Goal: Find specific page/section: Find specific page/section

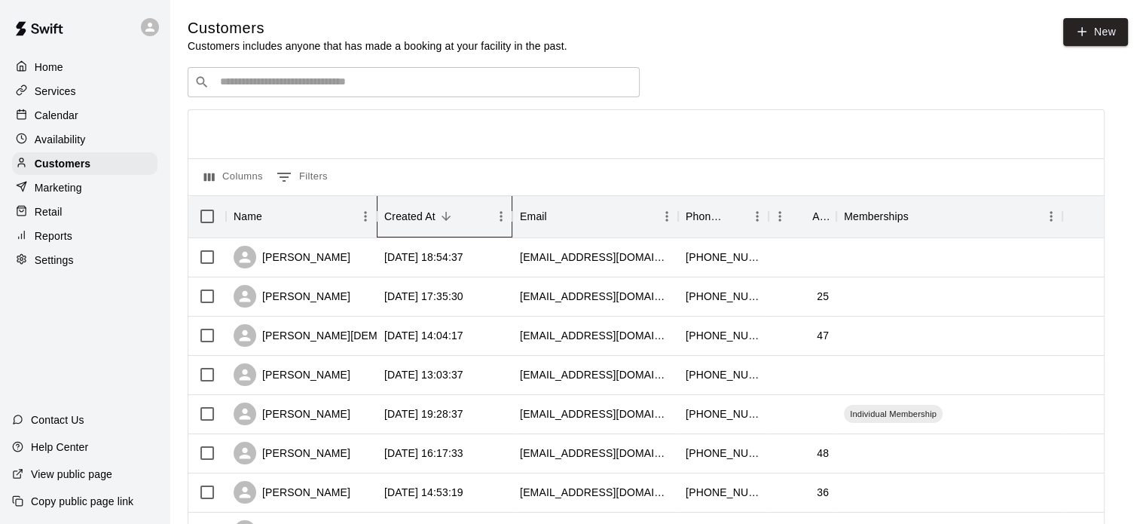
click at [464, 219] on div "Created At" at bounding box center [436, 216] width 105 height 42
click at [462, 219] on div "Created At" at bounding box center [436, 216] width 105 height 42
click at [889, 228] on div "Memberships" at bounding box center [876, 216] width 65 height 42
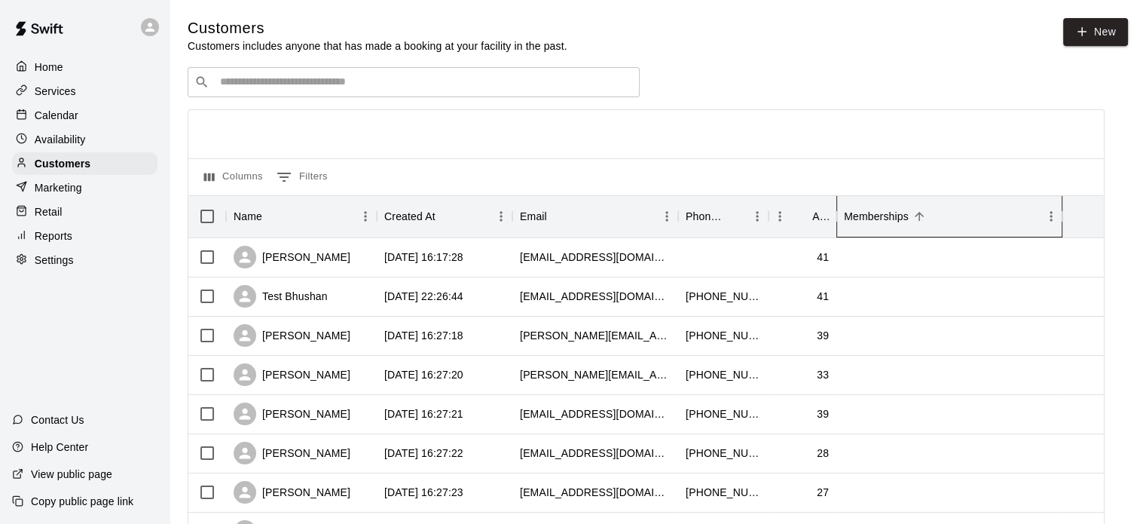
click at [885, 228] on div "Memberships" at bounding box center [876, 216] width 65 height 42
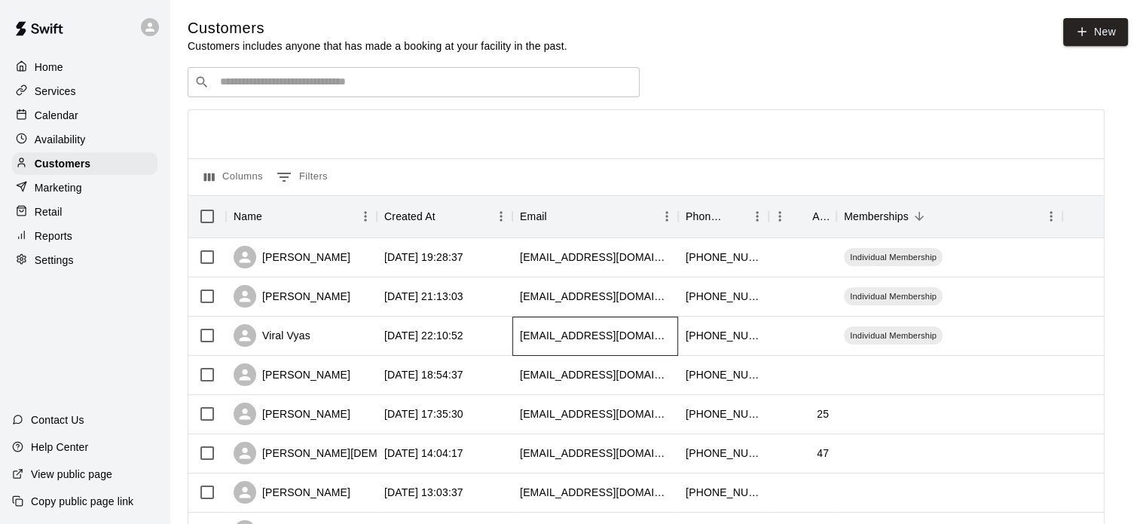
click at [603, 338] on div "[EMAIL_ADDRESS][DOMAIN_NAME]" at bounding box center [595, 335] width 151 height 15
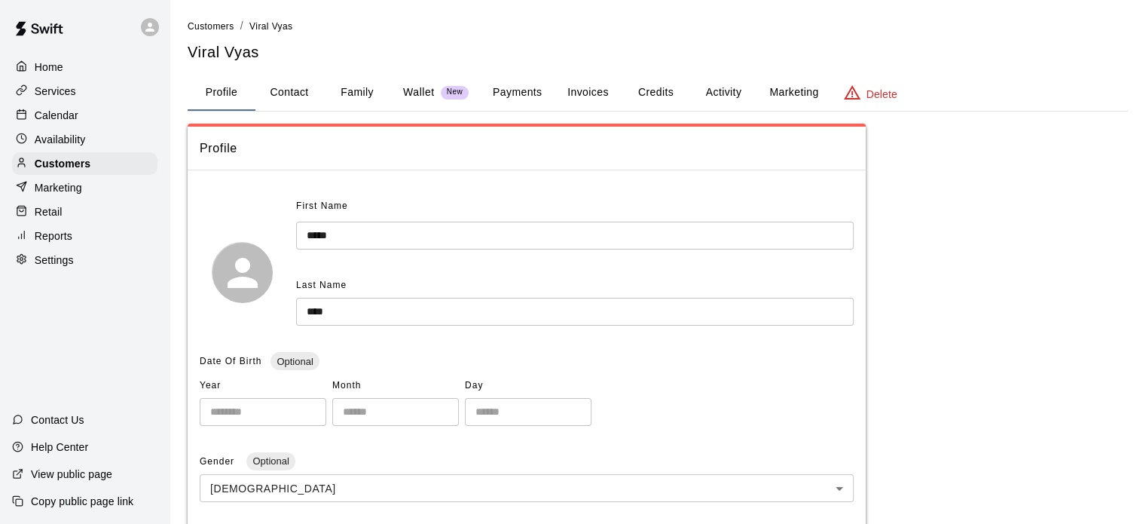
click at [320, 100] on button "Contact" at bounding box center [289, 93] width 68 height 36
select select "**"
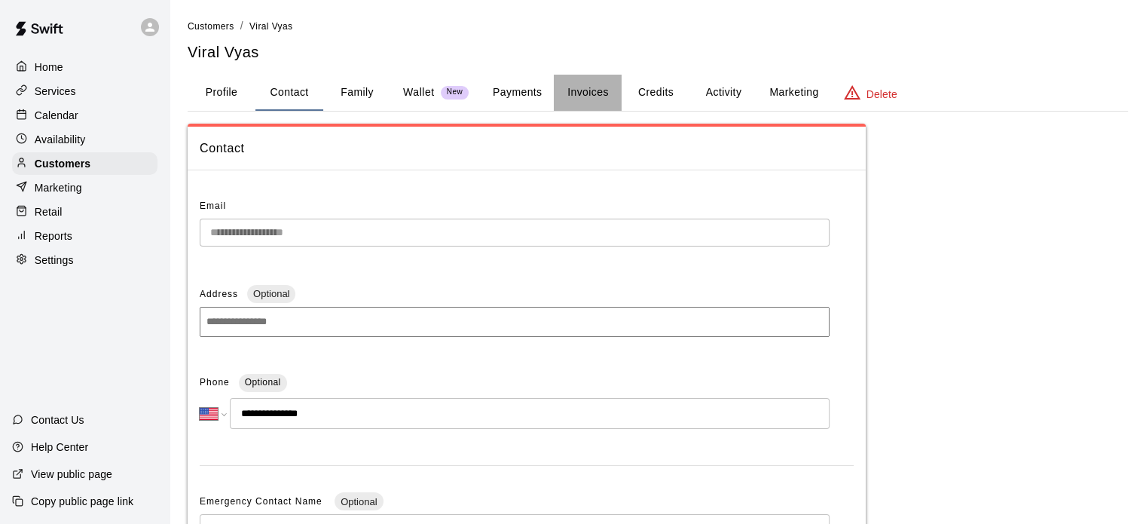
click at [588, 87] on button "Invoices" at bounding box center [588, 93] width 68 height 36
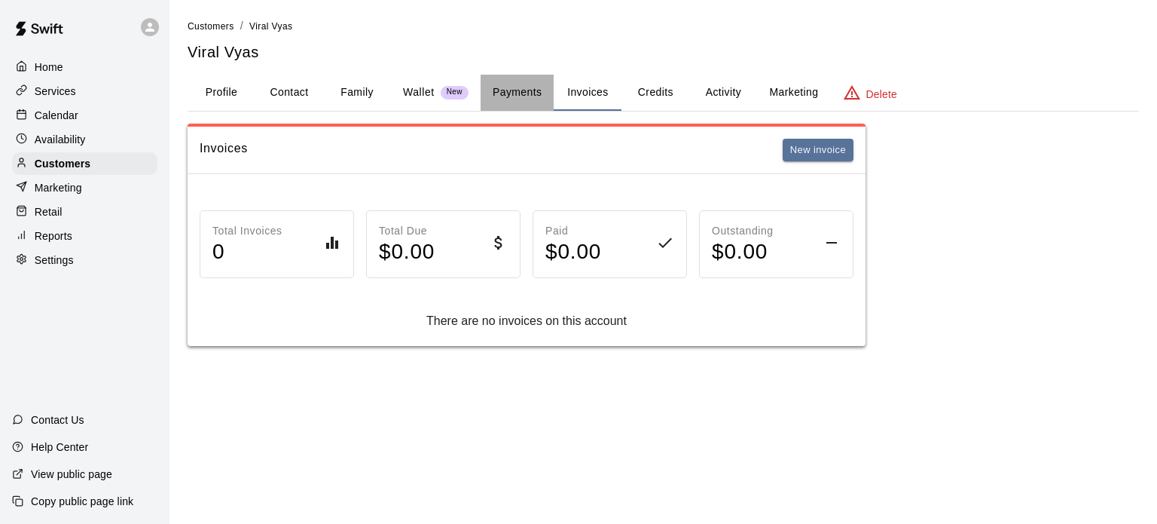
click at [512, 96] on button "Payments" at bounding box center [517, 93] width 73 height 36
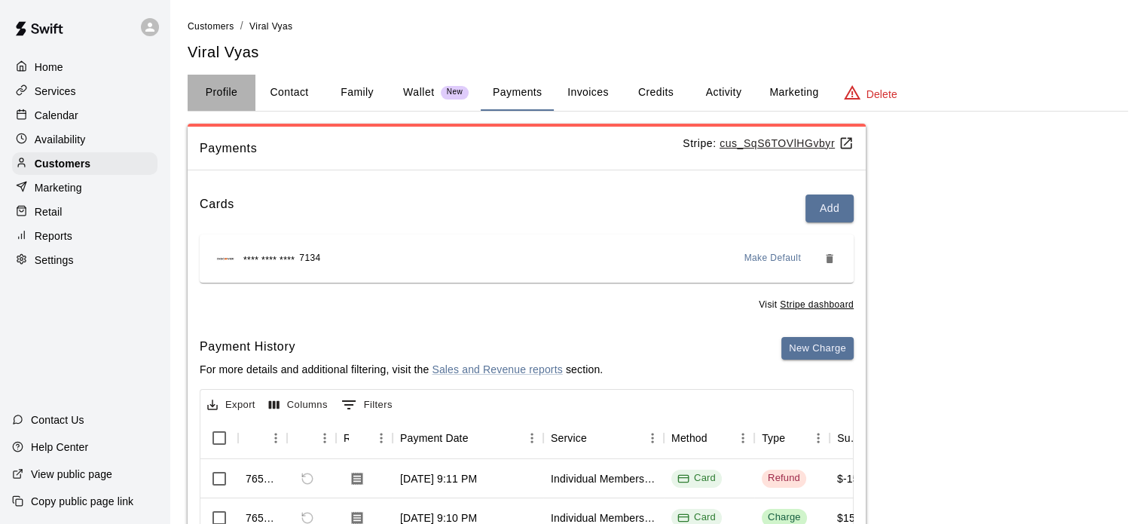
click at [214, 86] on button "Profile" at bounding box center [222, 93] width 68 height 36
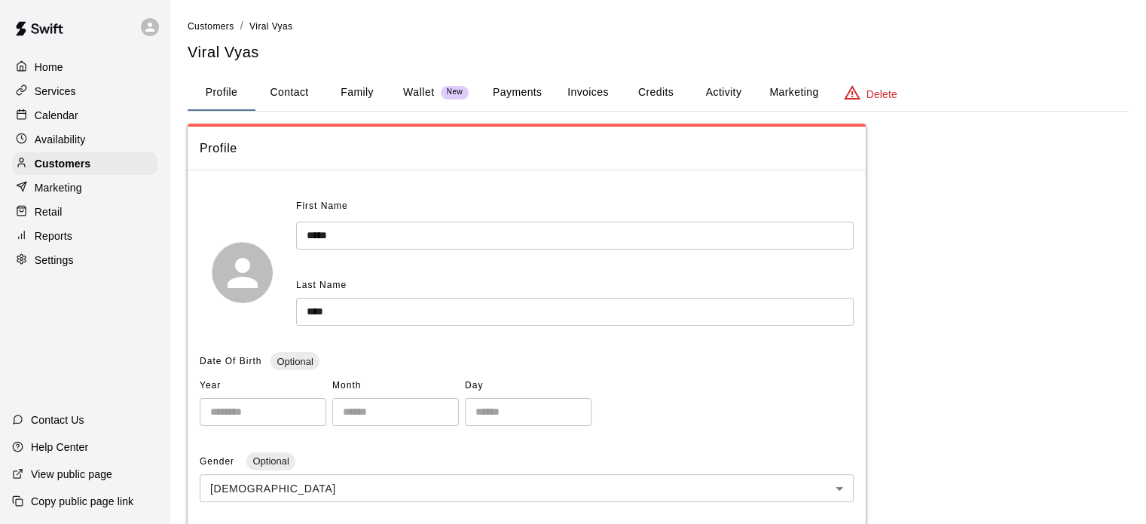
click at [86, 74] on div "Home" at bounding box center [84, 67] width 145 height 23
